Goal: Check status: Check status

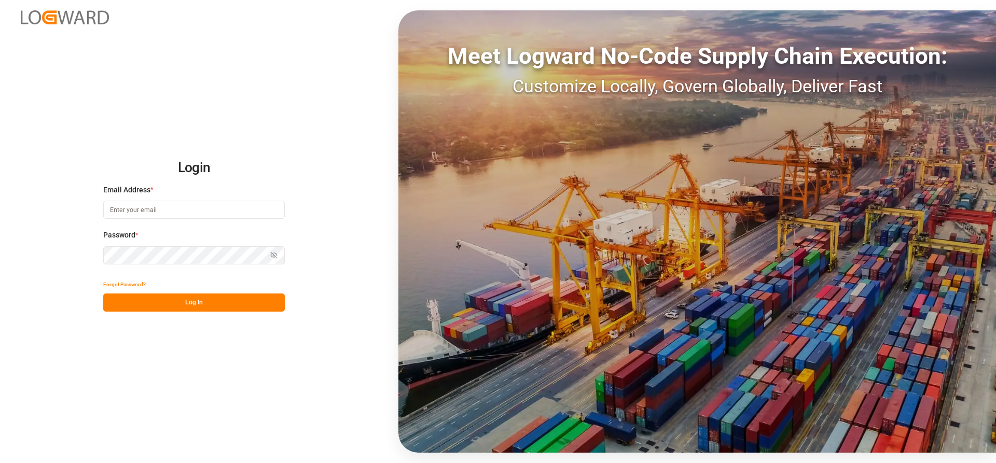
type input "Marie-Noel.wanji@int.jamindustries.com"
click at [204, 305] on button "Log In" at bounding box center [193, 302] width 181 height 18
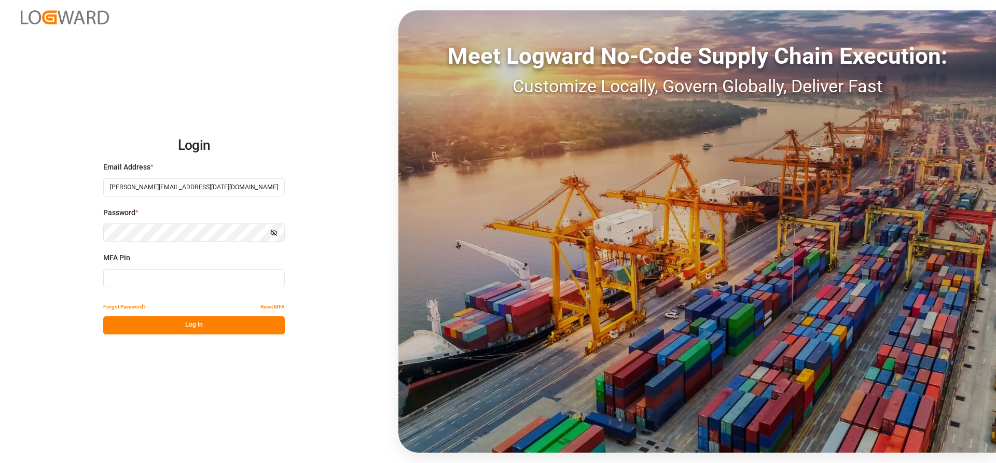
click at [148, 276] on input at bounding box center [193, 278] width 181 height 18
type input "086224"
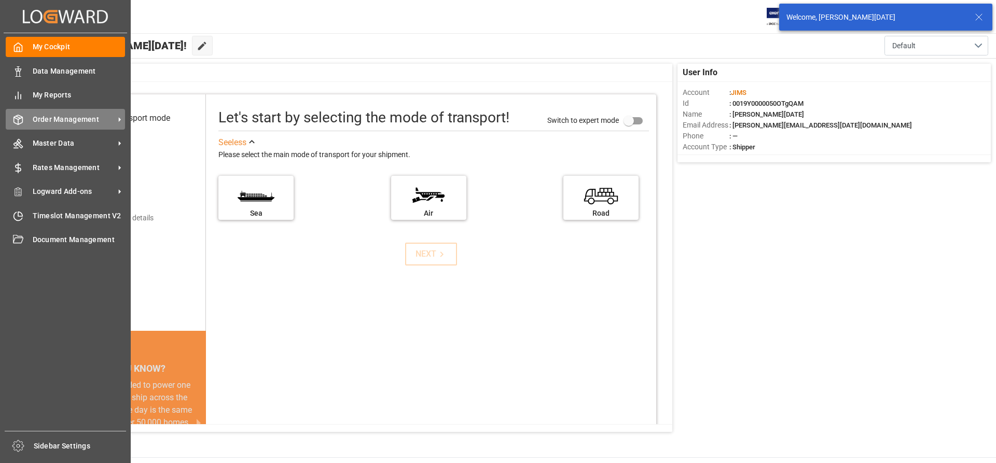
click at [73, 117] on span "Order Management" at bounding box center [74, 119] width 82 height 11
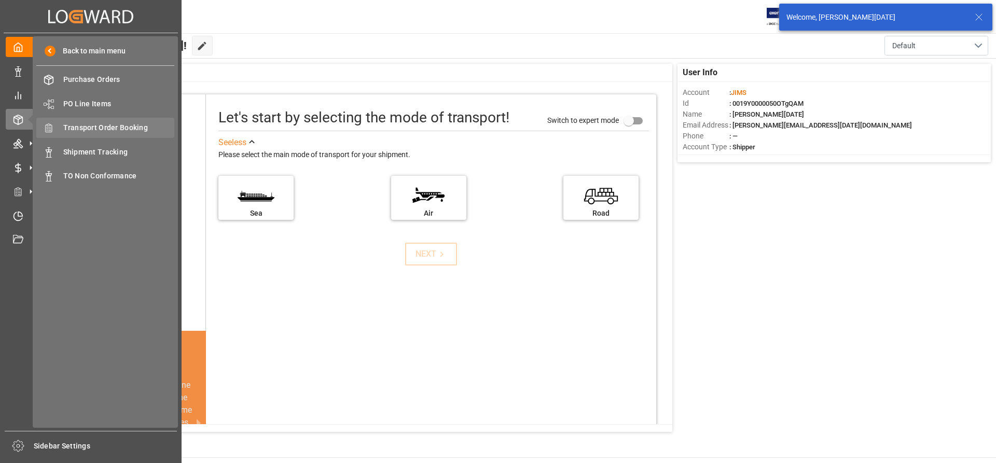
click at [118, 128] on span "Transport Order Booking" at bounding box center [118, 127] width 111 height 11
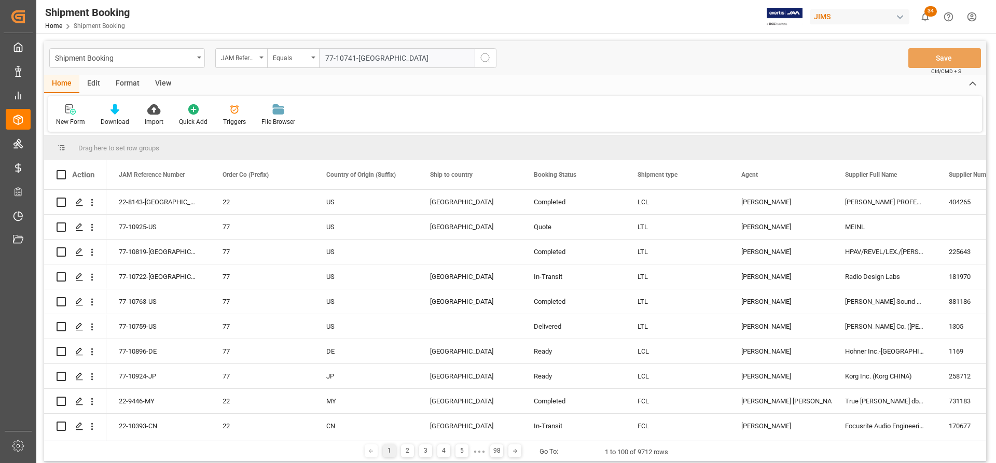
type input "77-10741-[GEOGRAPHIC_DATA]"
click at [483, 54] on circle "search button" at bounding box center [485, 57] width 8 height 8
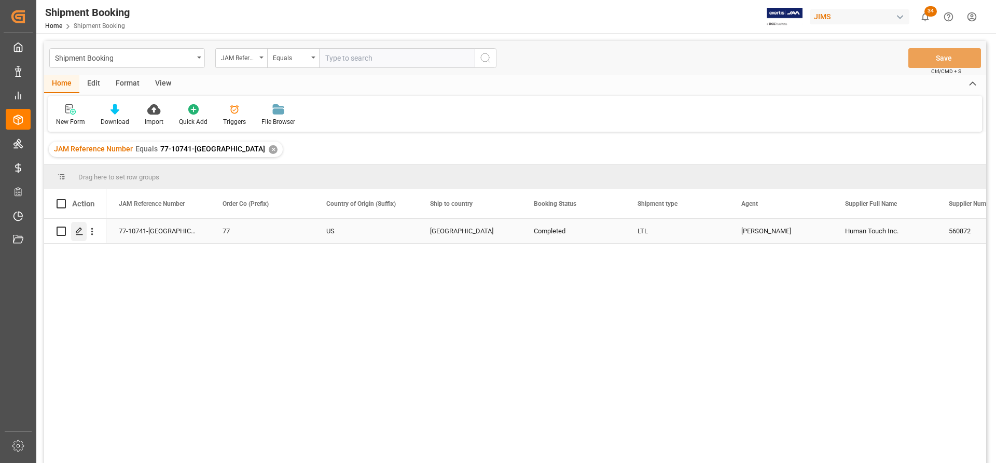
click at [78, 231] on icon "Press SPACE to select this row." at bounding box center [79, 231] width 8 height 8
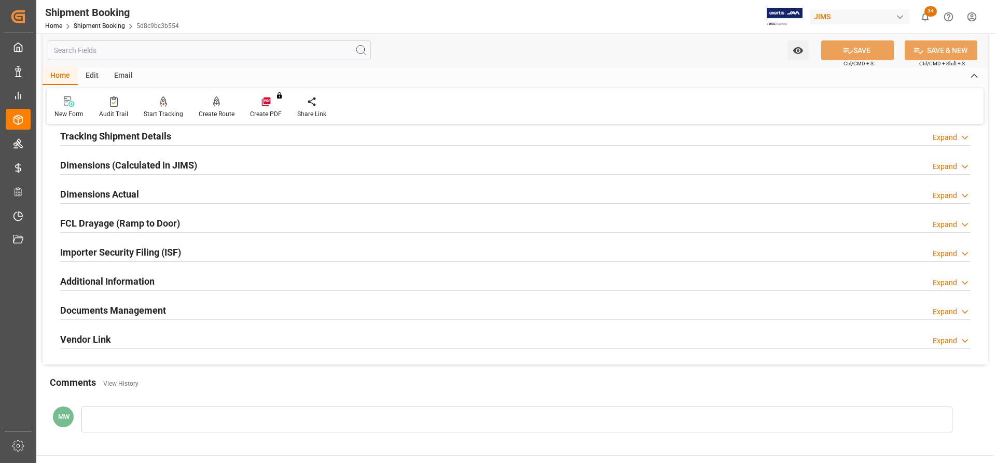
scroll to position [207, 0]
click at [115, 300] on div "Documents Management" at bounding box center [113, 308] width 106 height 20
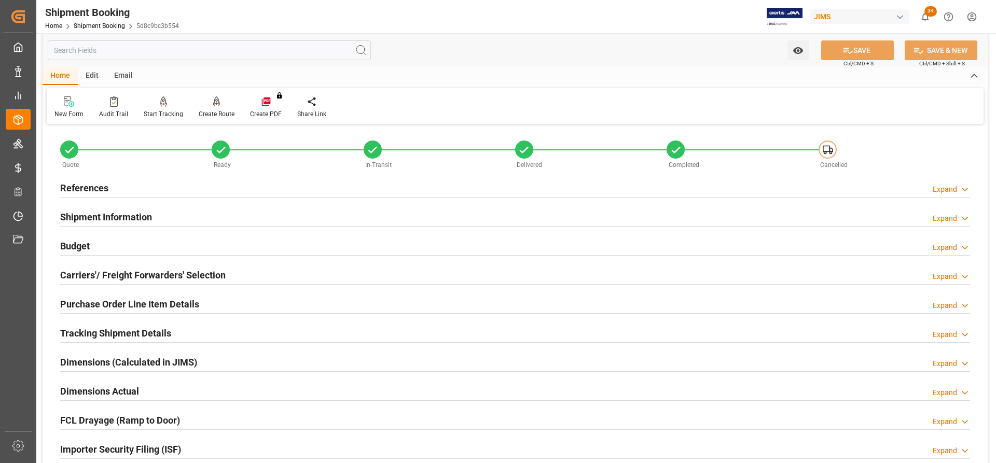
scroll to position [0, 0]
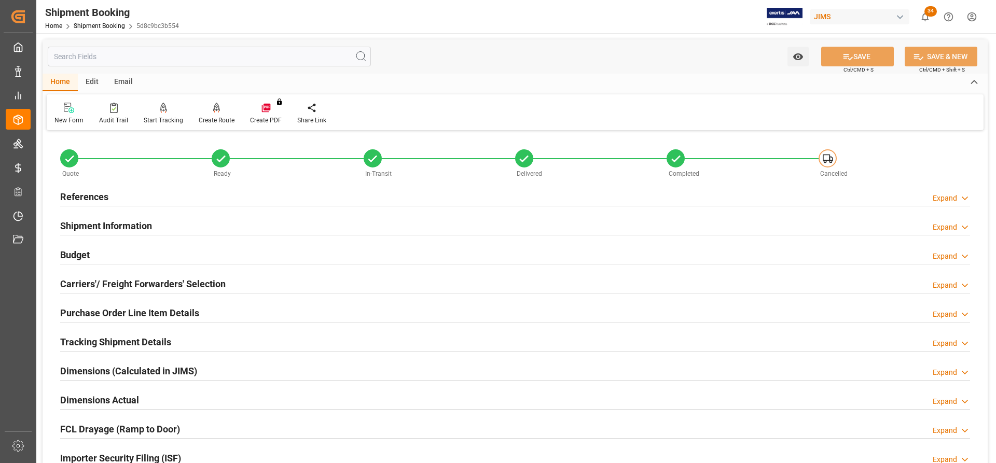
click at [96, 341] on h2 "Tracking Shipment Details" at bounding box center [115, 342] width 111 height 14
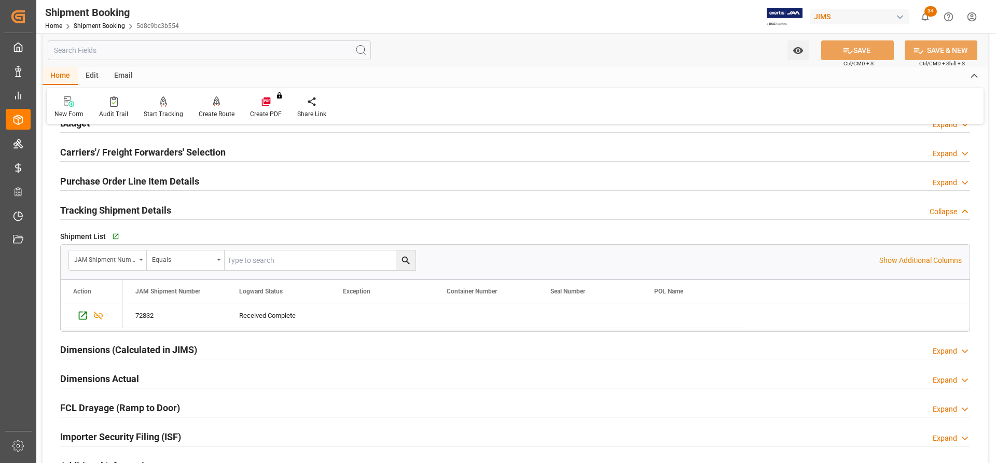
scroll to position [156, 0]
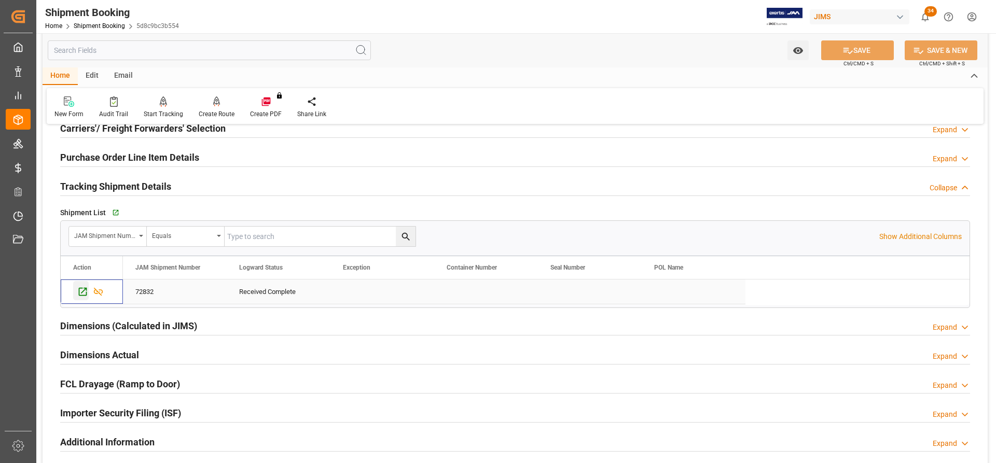
click at [83, 291] on icon "Press SPACE to select this row." at bounding box center [83, 292] width 8 height 8
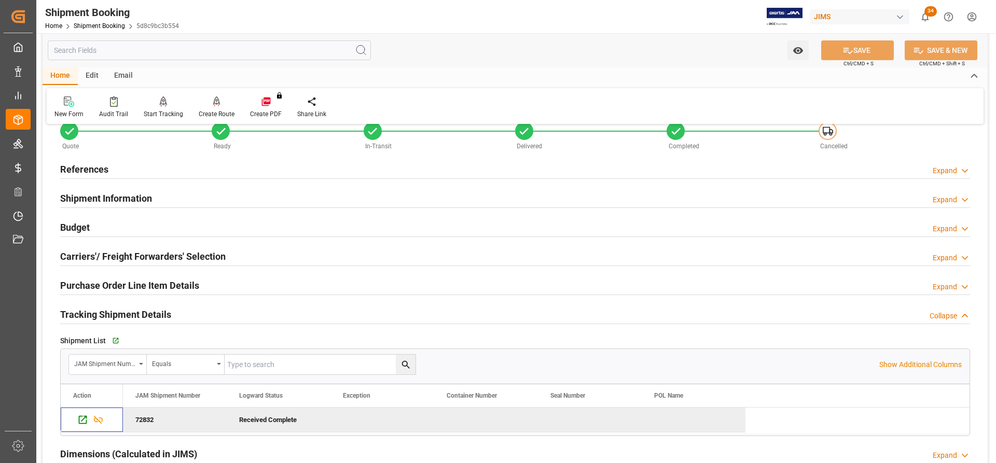
scroll to position [0, 0]
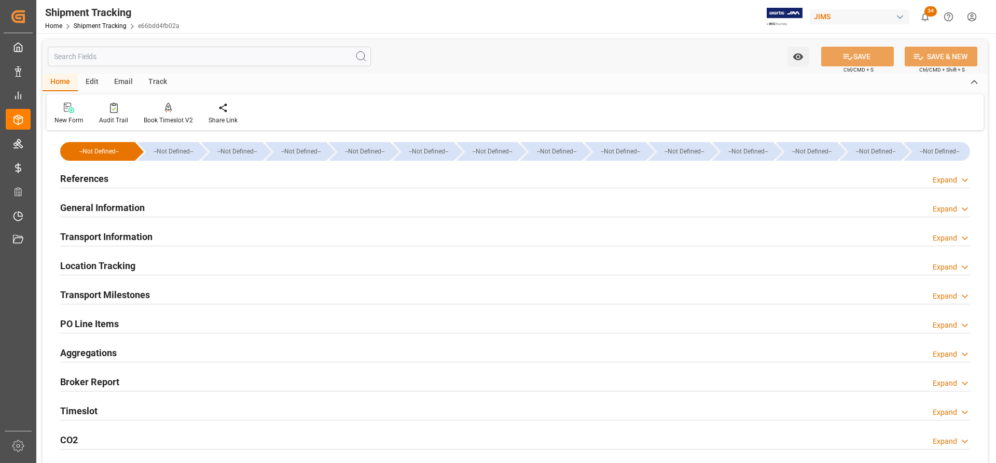
type input "[DATE]"
click at [85, 176] on h2 "References" at bounding box center [84, 179] width 48 height 14
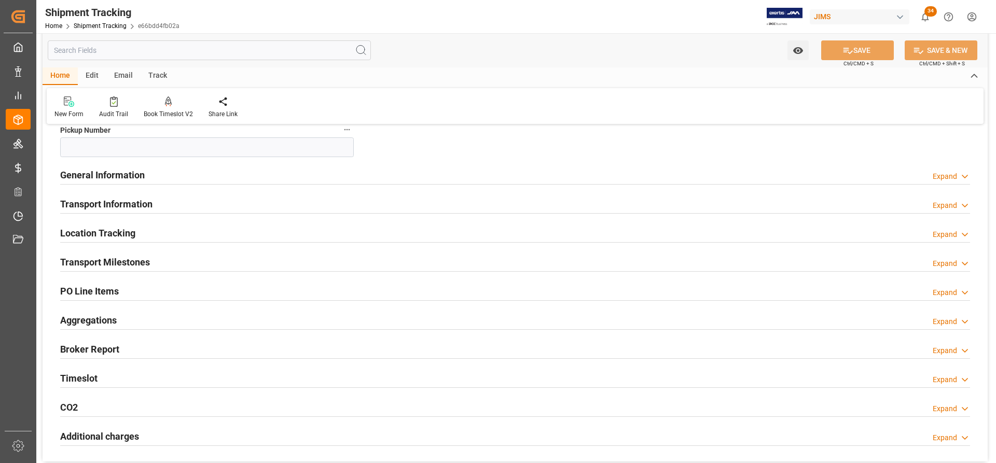
scroll to position [259, 0]
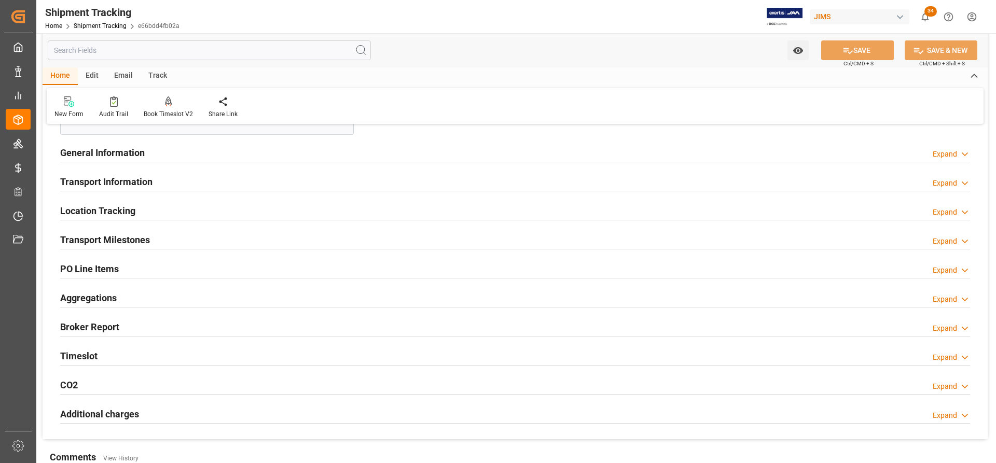
click at [104, 241] on h2 "Transport Milestones" at bounding box center [105, 240] width 90 height 14
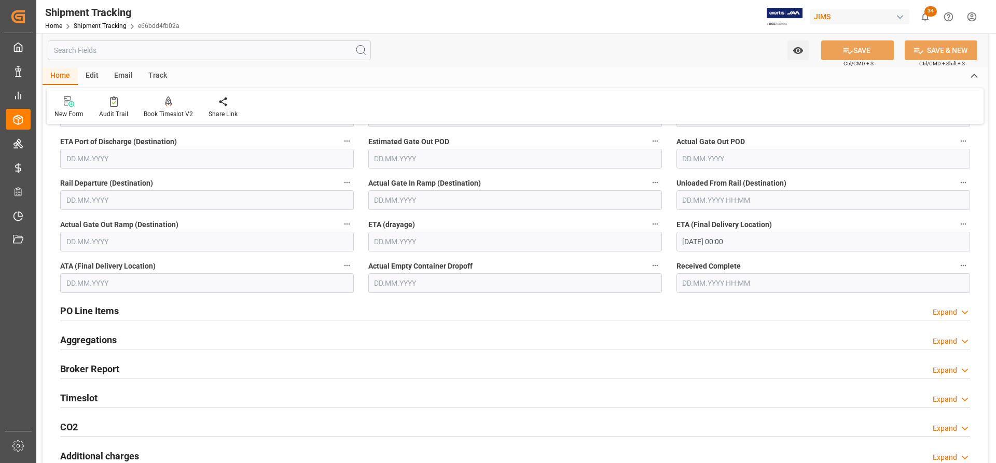
scroll to position [467, 0]
click at [709, 237] on input "11.09.2025 00:00" at bounding box center [822, 241] width 293 height 20
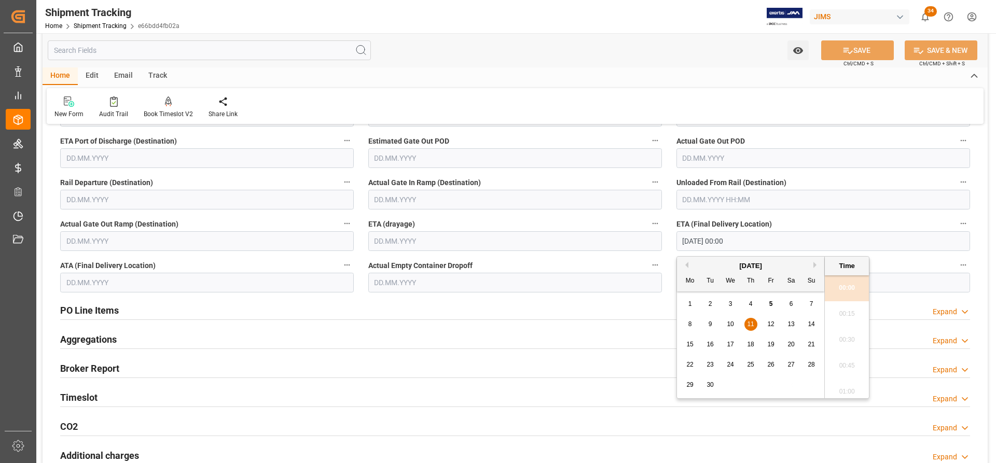
click at [732, 304] on span "3" at bounding box center [730, 303] width 4 height 7
type input "03.09.2025 00:00"
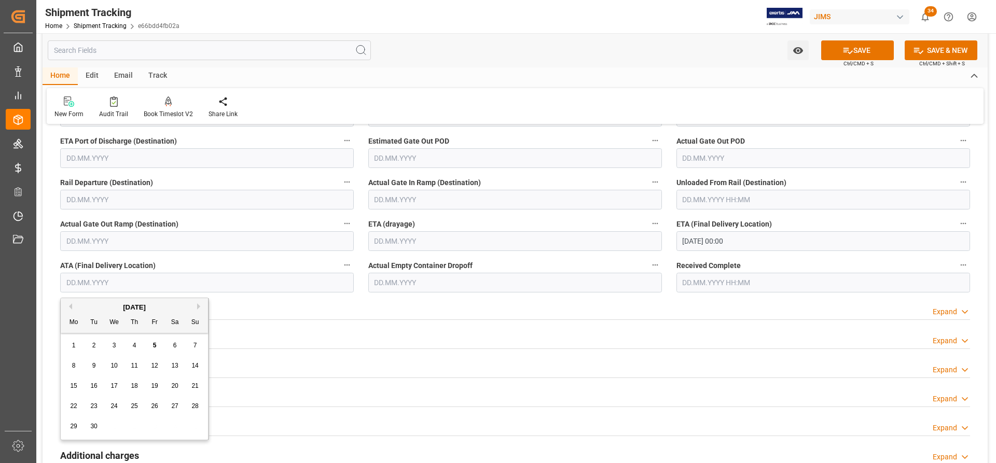
click at [68, 285] on input "text" at bounding box center [206, 283] width 293 height 20
click at [115, 343] on span "3" at bounding box center [115, 345] width 4 height 7
type input "03.09.2025"
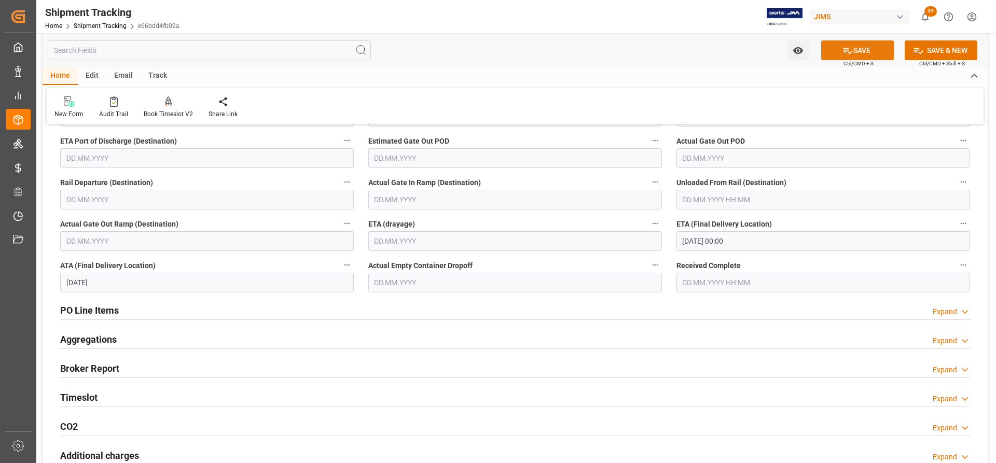
click at [866, 48] on button "SAVE" at bounding box center [857, 50] width 73 height 20
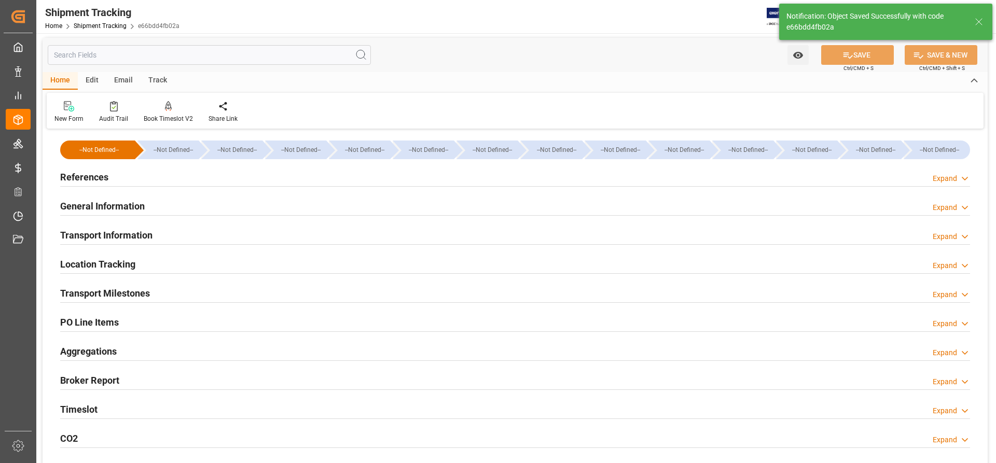
scroll to position [0, 0]
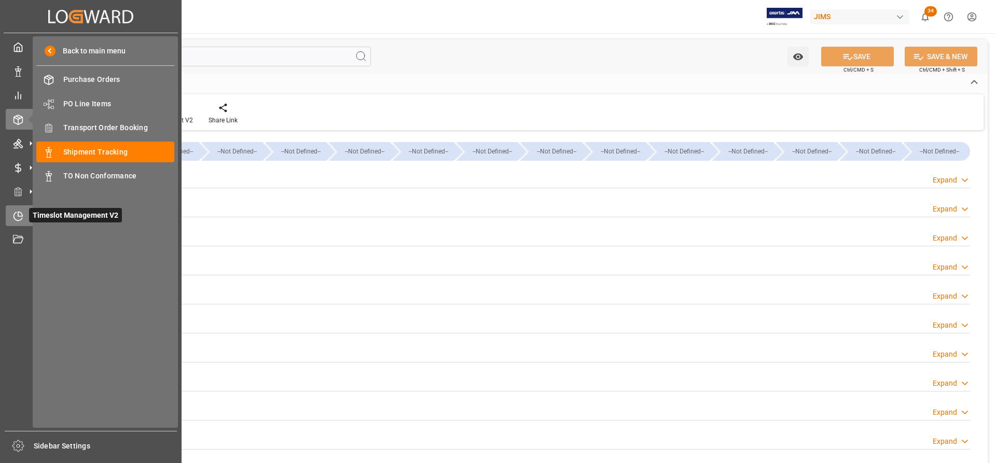
click at [17, 218] on icon at bounding box center [18, 216] width 10 height 10
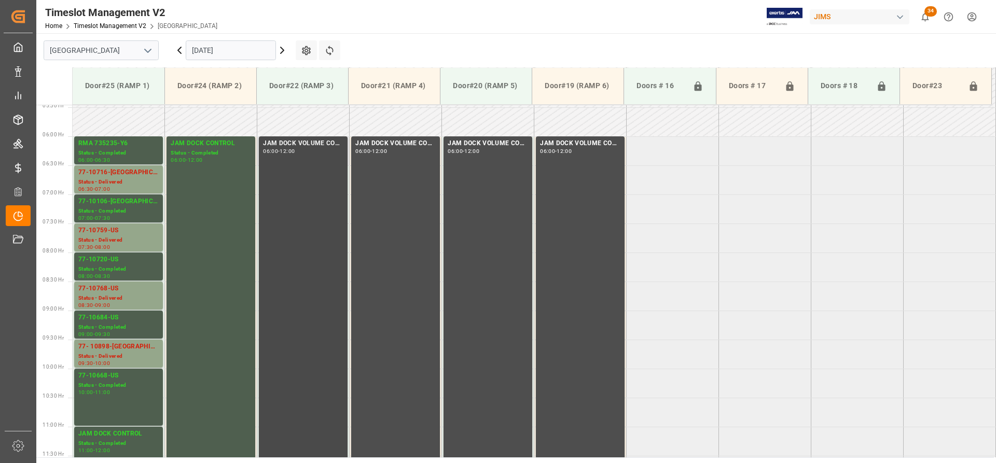
scroll to position [288, 0]
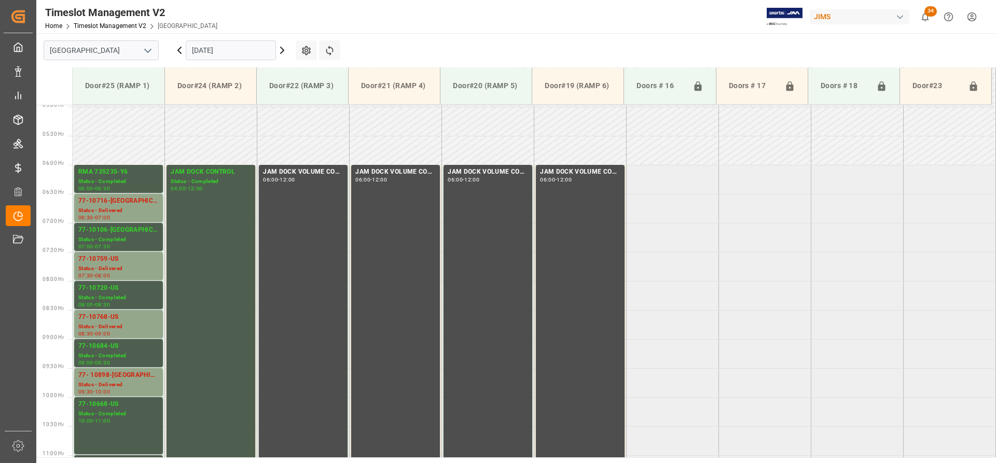
click at [175, 48] on icon at bounding box center [179, 50] width 12 height 12
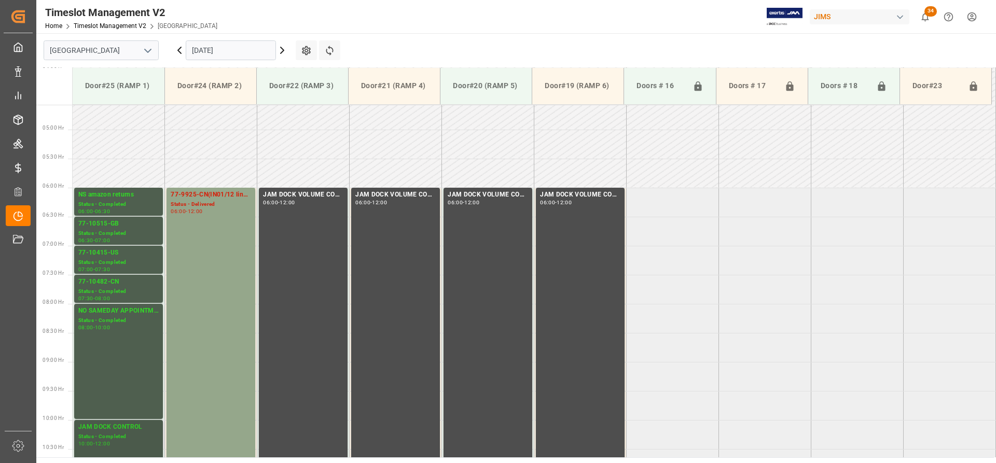
scroll to position [340, 0]
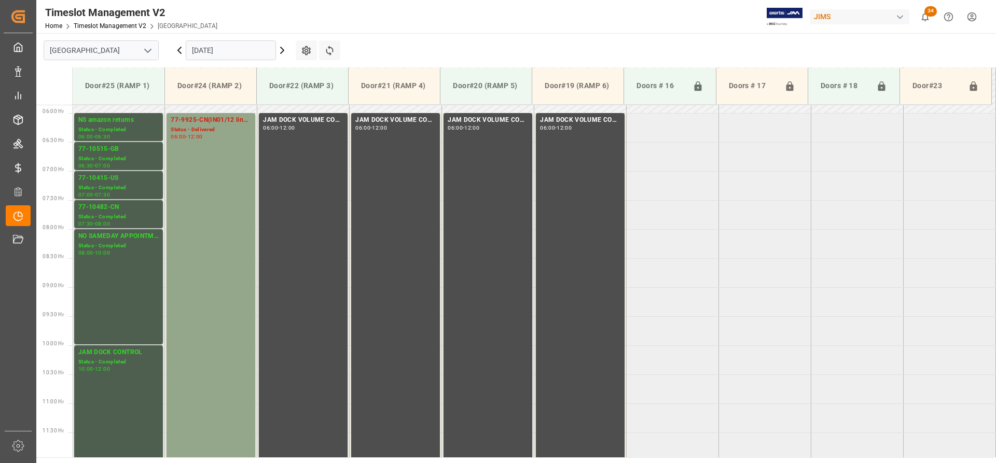
click at [178, 50] on icon at bounding box center [179, 50] width 3 height 6
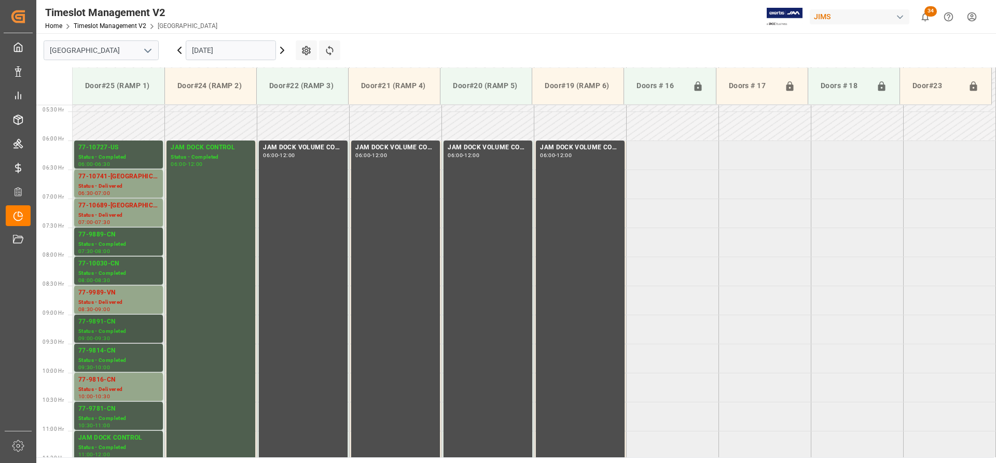
scroll to position [288, 0]
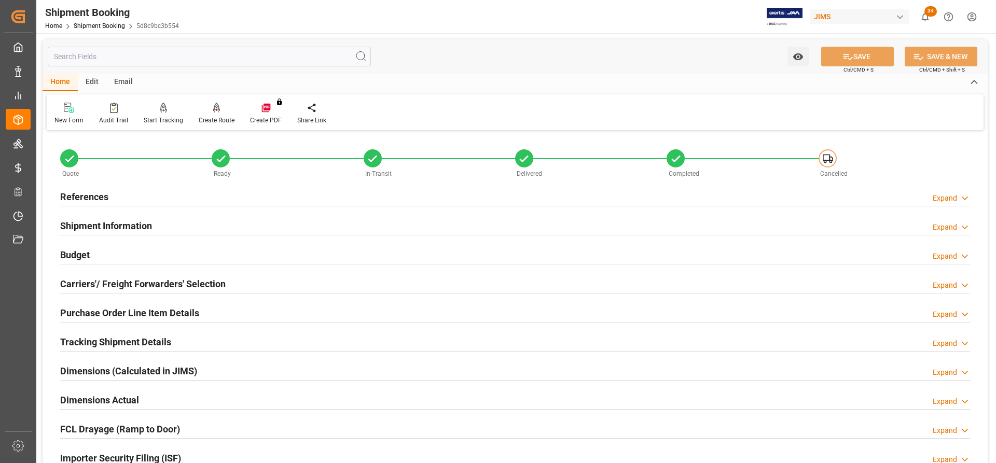
click at [79, 250] on h2 "Budget" at bounding box center [75, 255] width 30 height 14
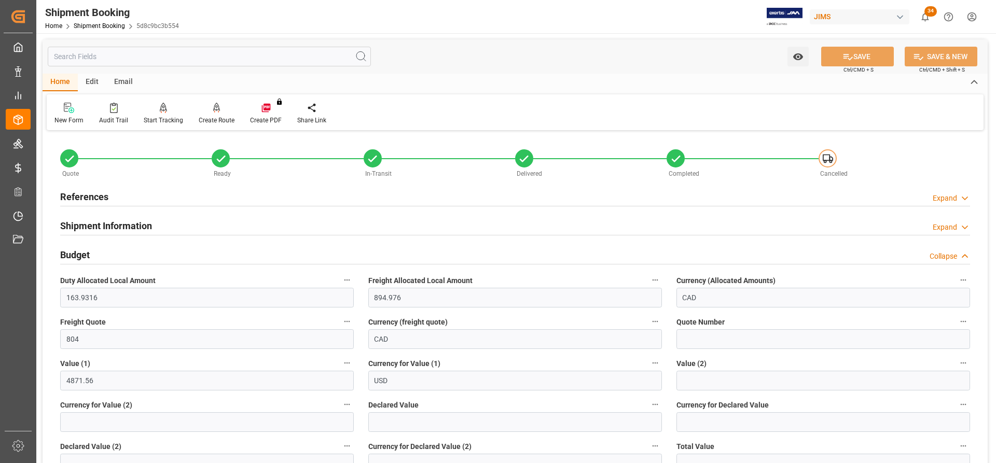
click at [87, 199] on h2 "References" at bounding box center [84, 197] width 48 height 14
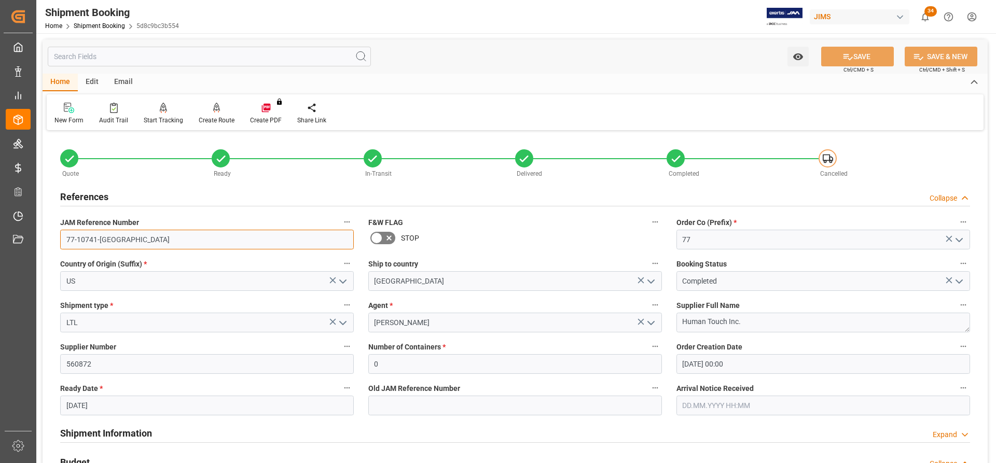
drag, startPoint x: 113, startPoint y: 236, endPoint x: 58, endPoint y: 236, distance: 55.0
click at [58, 236] on div "JAM Reference Number 77-10741-US" at bounding box center [207, 232] width 308 height 41
